Goal: Information Seeking & Learning: Find specific fact

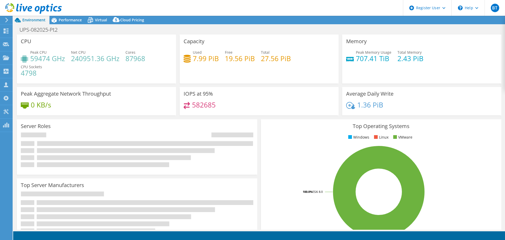
select select "USD"
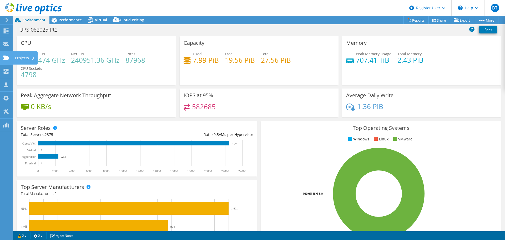
click at [6, 55] on icon at bounding box center [6, 57] width 6 height 5
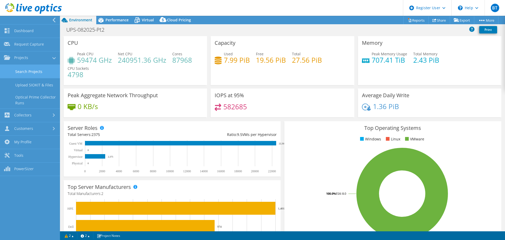
click at [33, 72] on link "Search Projects" at bounding box center [30, 71] width 60 height 13
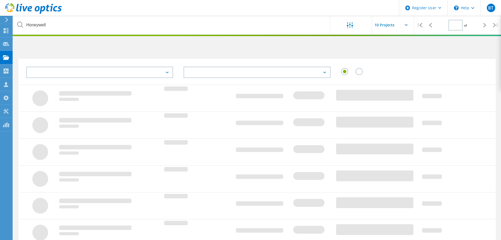
type input "1"
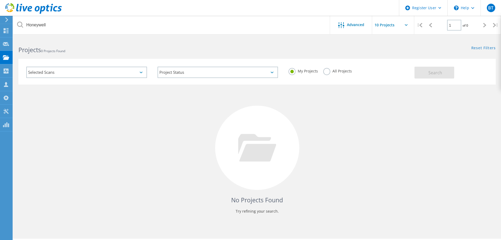
click at [331, 74] on div "All Projects" at bounding box center [337, 72] width 29 height 8
click at [328, 72] on label "All Projects" at bounding box center [337, 70] width 29 height 5
click at [0, 0] on input "All Projects" at bounding box center [0, 0] width 0 height 0
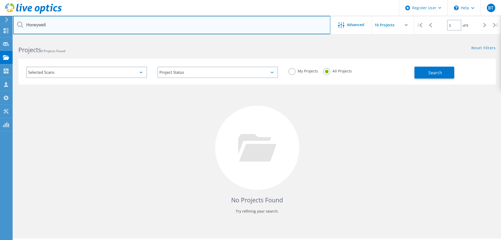
click at [72, 25] on input "Honeywell" at bounding box center [171, 25] width 317 height 18
drag, startPoint x: 72, startPoint y: 25, endPoint x: -20, endPoint y: 11, distance: 92.7
click at [0, 11] on html "Register User \n Help Explore Helpful Articles Contact Support BT Dell User [PE…" at bounding box center [250, 127] width 501 height 254
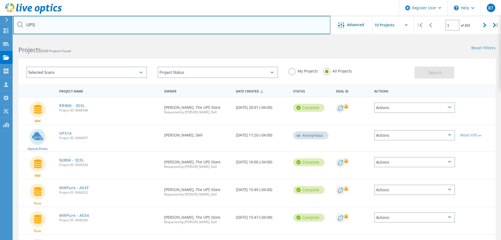
click at [124, 26] on input "UPS" at bounding box center [171, 25] width 317 height 18
drag, startPoint x: 31, startPoint y: 21, endPoint x: 16, endPoint y: 22, distance: 15.6
click at [16, 22] on input "UPS" at bounding box center [171, 25] width 317 height 18
type input "[GEOGRAPHIC_DATA]"
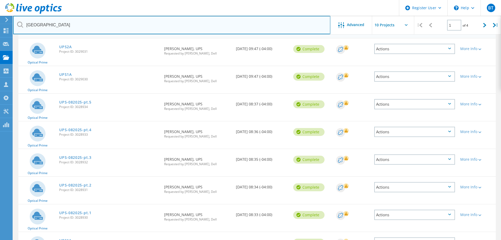
scroll to position [79, 0]
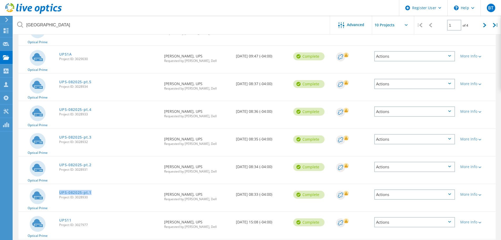
drag, startPoint x: 106, startPoint y: 194, endPoint x: 58, endPoint y: 192, distance: 47.4
click at [58, 192] on div "UPS-082025-pt.1 Project ID: 3028930" at bounding box center [109, 194] width 105 height 20
click at [81, 197] on span "Project ID: 3028930" at bounding box center [109, 197] width 100 height 3
copy span "3028930"
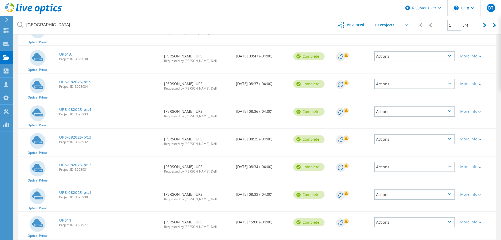
click at [80, 171] on span "Project ID: 3028931" at bounding box center [109, 169] width 100 height 3
copy span "3028931"
click at [79, 143] on span "Project ID: 3028932" at bounding box center [109, 141] width 100 height 3
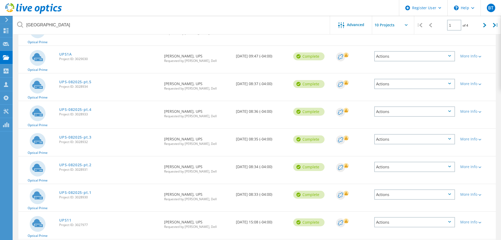
copy span "3028932"
